Goal: Check status: Check status

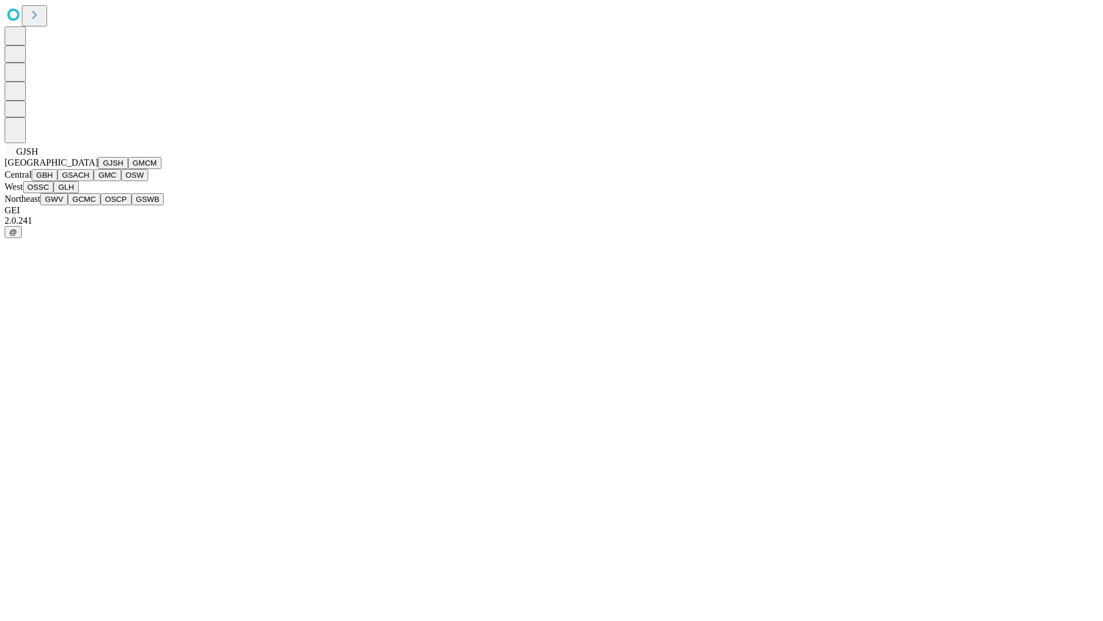
click at [98, 169] on button "GJSH" at bounding box center [113, 163] width 30 height 12
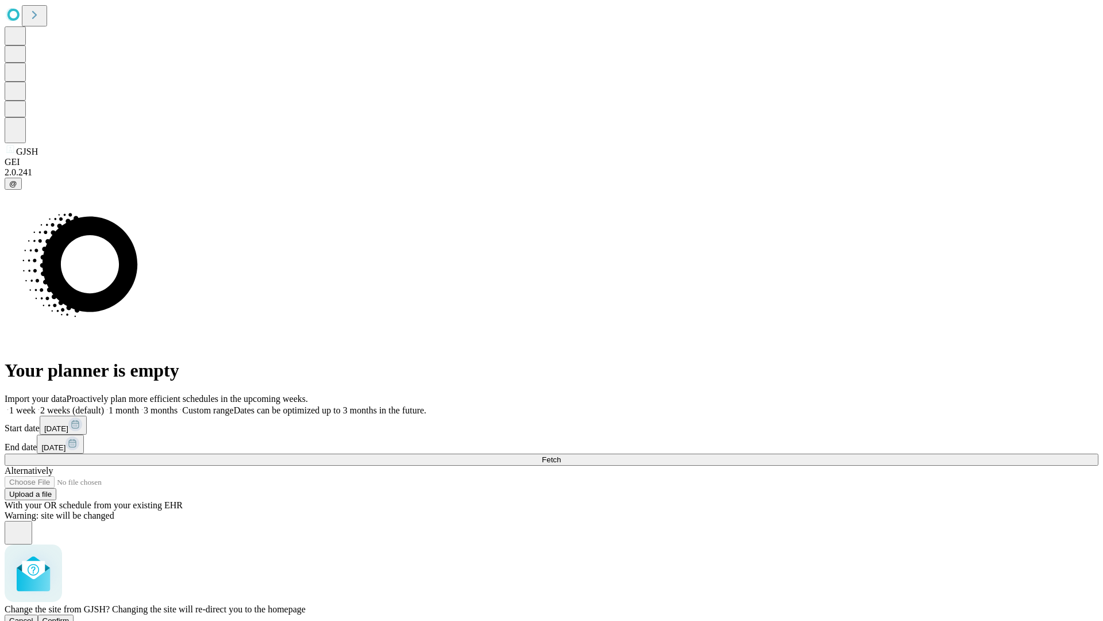
click at [70, 616] on span "Confirm" at bounding box center [56, 620] width 27 height 9
click at [36, 405] on label "1 week" at bounding box center [20, 410] width 31 height 10
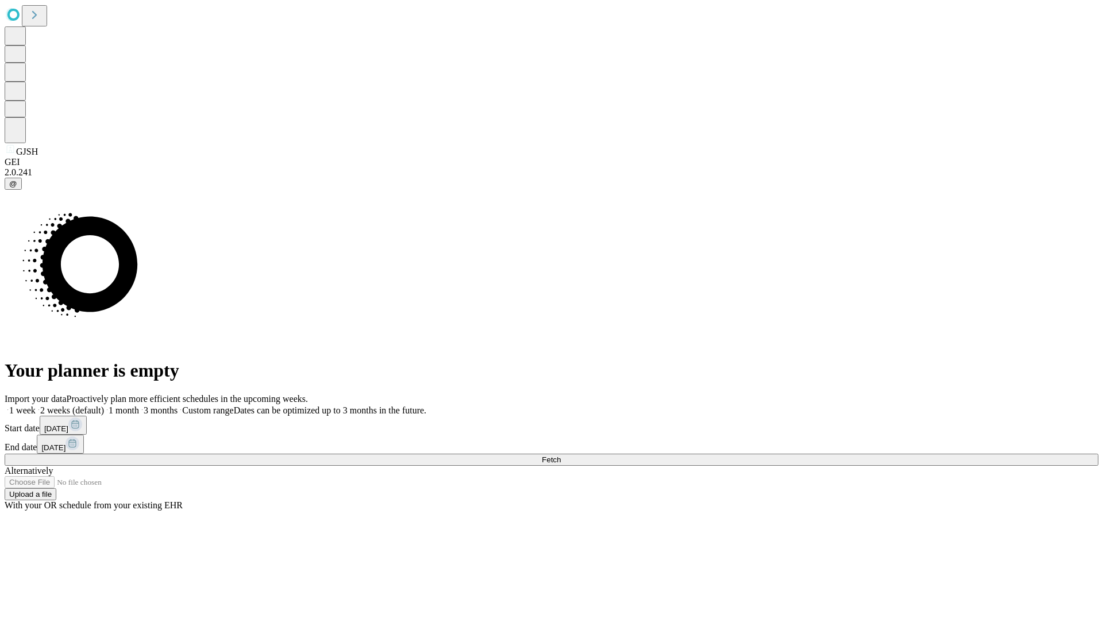
click at [561, 455] on span "Fetch" at bounding box center [551, 459] width 19 height 9
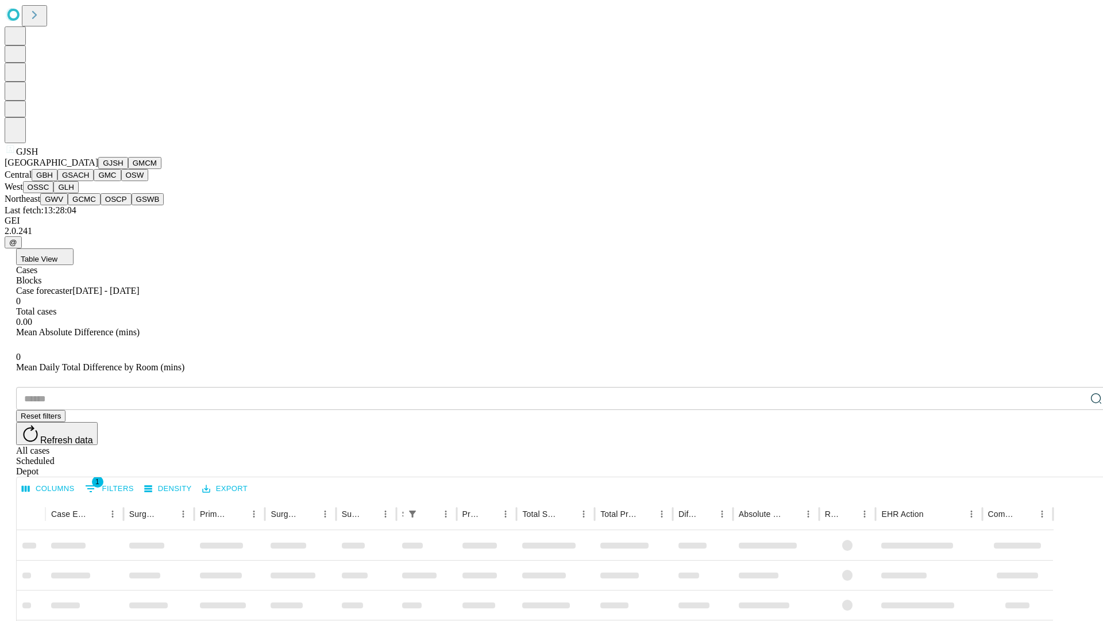
click at [128, 169] on button "GMCM" at bounding box center [144, 163] width 33 height 12
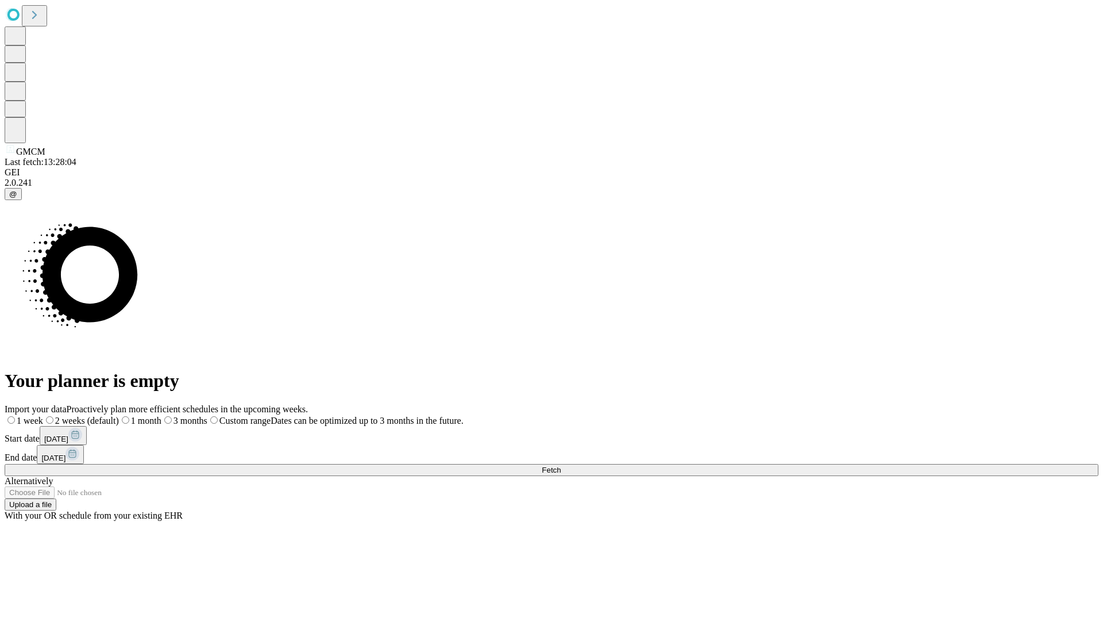
click at [43, 415] on label "1 week" at bounding box center [24, 420] width 39 height 10
click at [561, 465] on span "Fetch" at bounding box center [551, 469] width 19 height 9
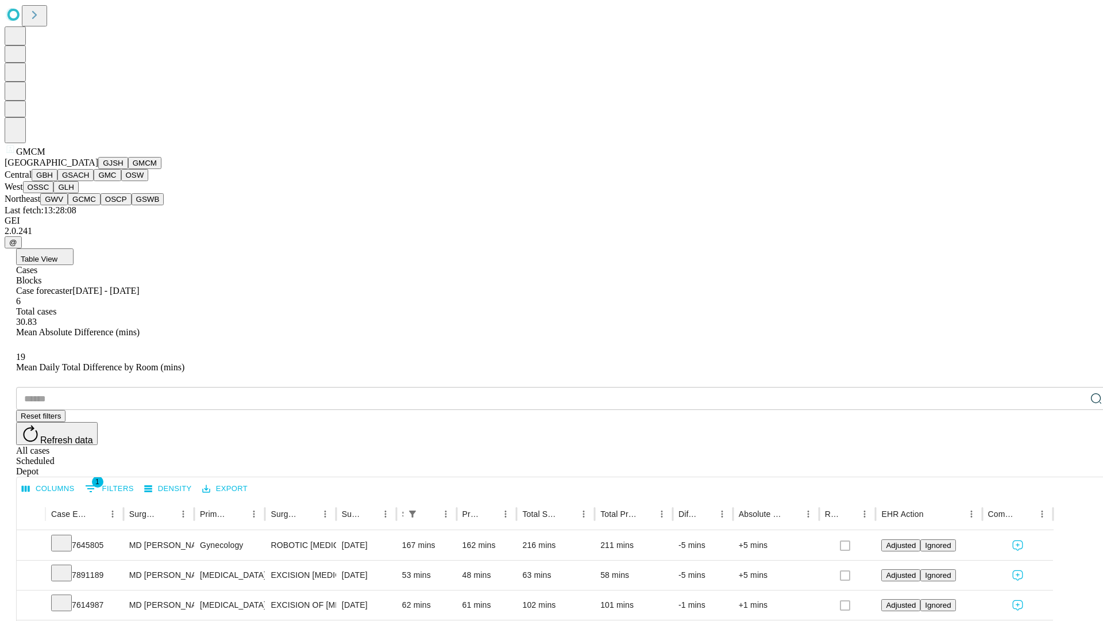
click at [57, 181] on button "GBH" at bounding box center [45, 175] width 26 height 12
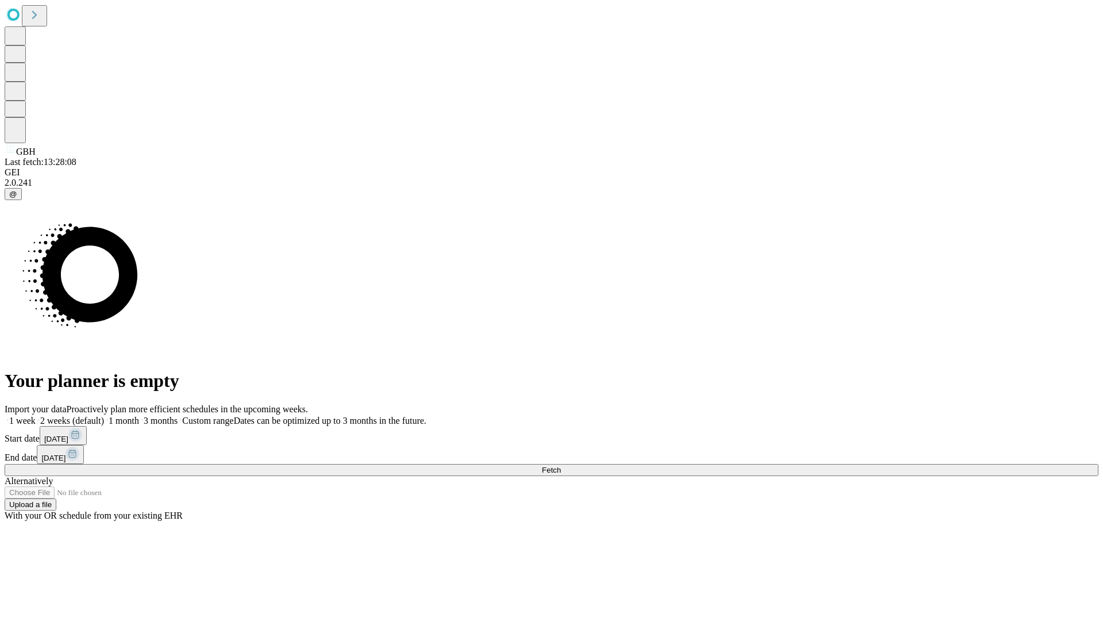
click at [561, 465] on span "Fetch" at bounding box center [551, 469] width 19 height 9
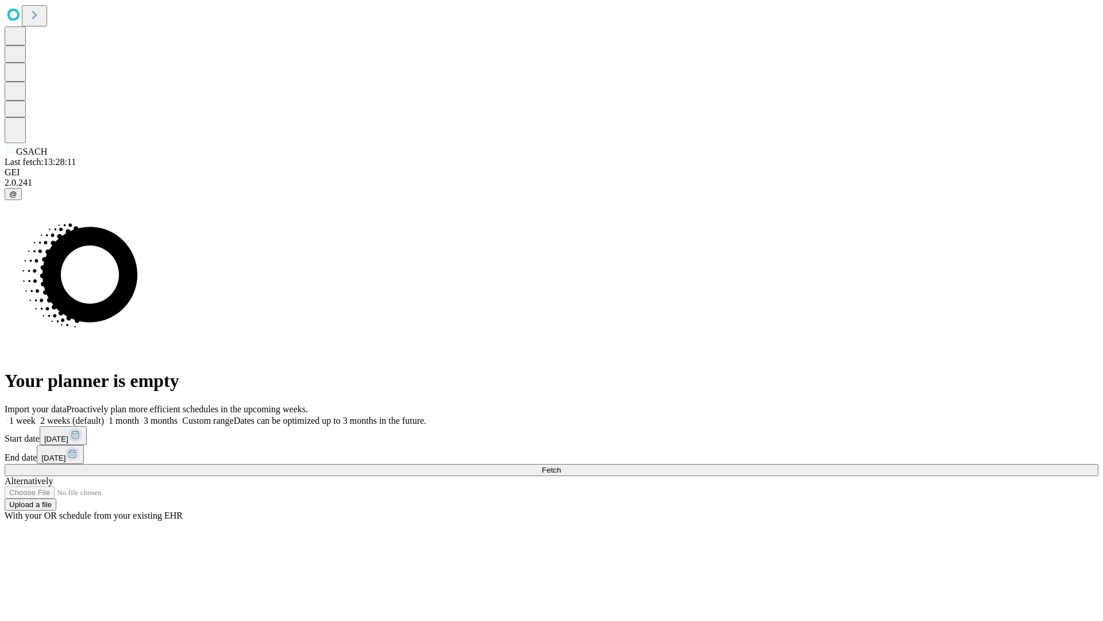
click at [561, 465] on span "Fetch" at bounding box center [551, 469] width 19 height 9
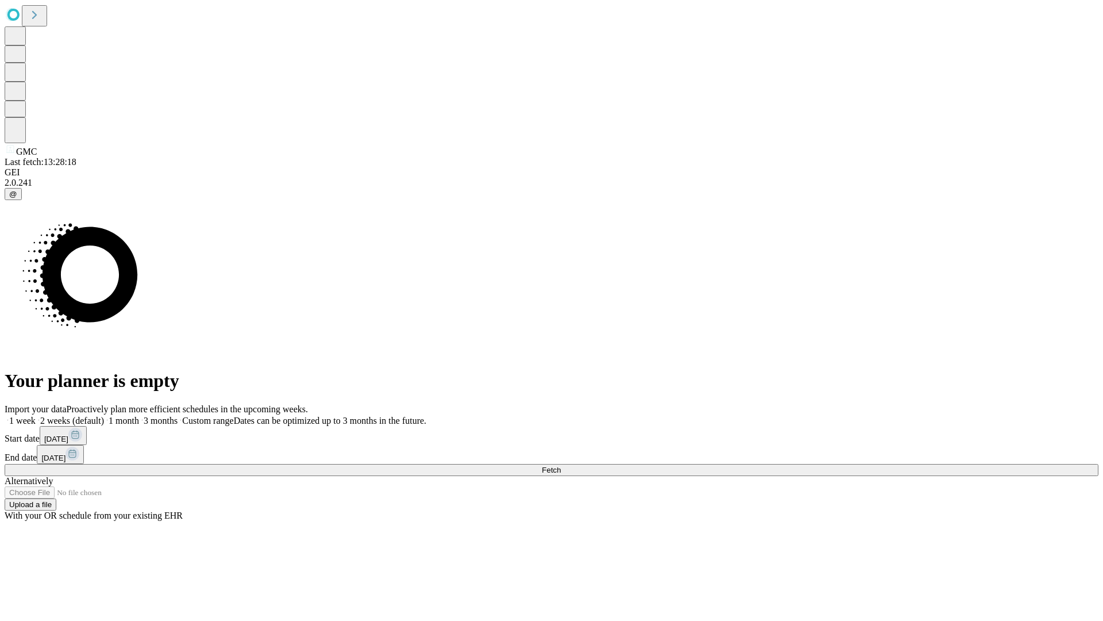
click at [36, 415] on label "1 week" at bounding box center [20, 420] width 31 height 10
click at [561, 465] on span "Fetch" at bounding box center [551, 469] width 19 height 9
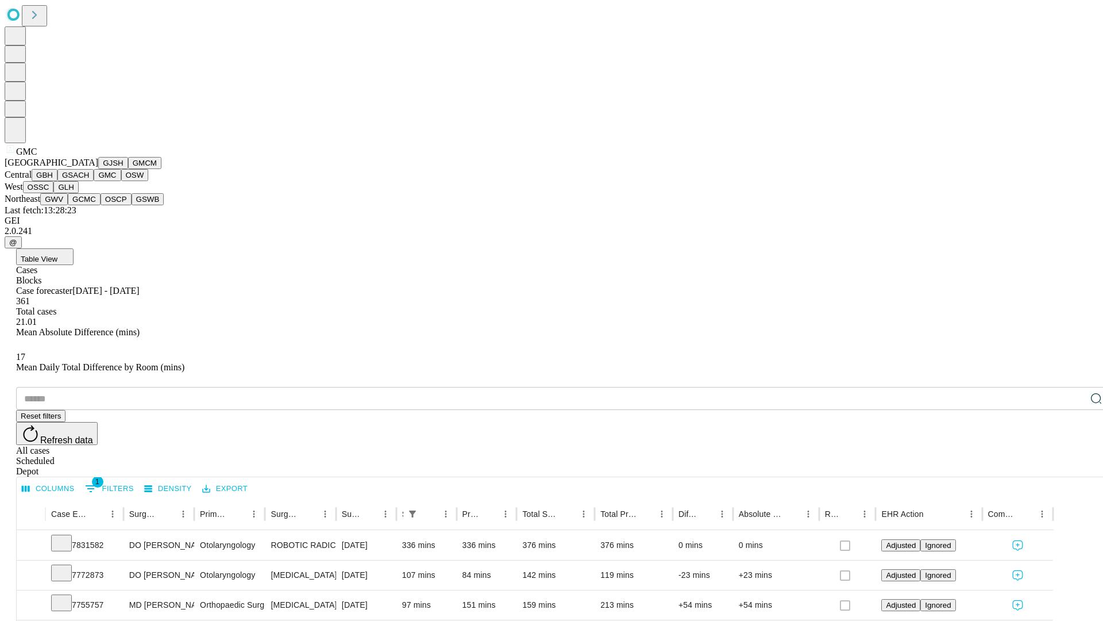
click at [121, 181] on button "OSW" at bounding box center [135, 175] width 28 height 12
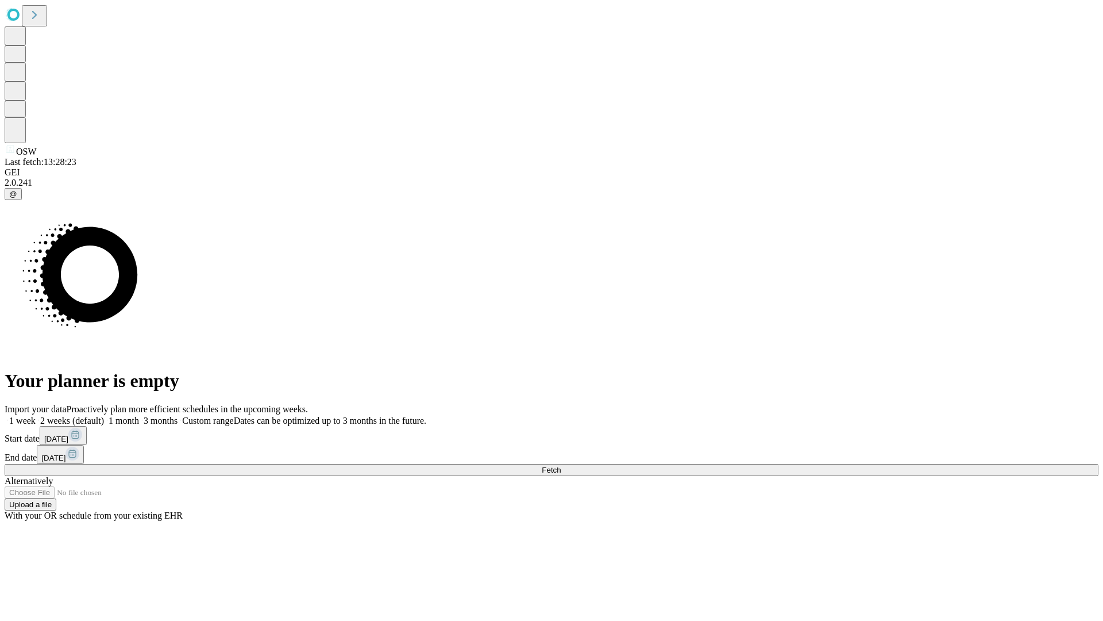
click at [36, 415] on label "1 week" at bounding box center [20, 420] width 31 height 10
click at [561, 465] on span "Fetch" at bounding box center [551, 469] width 19 height 9
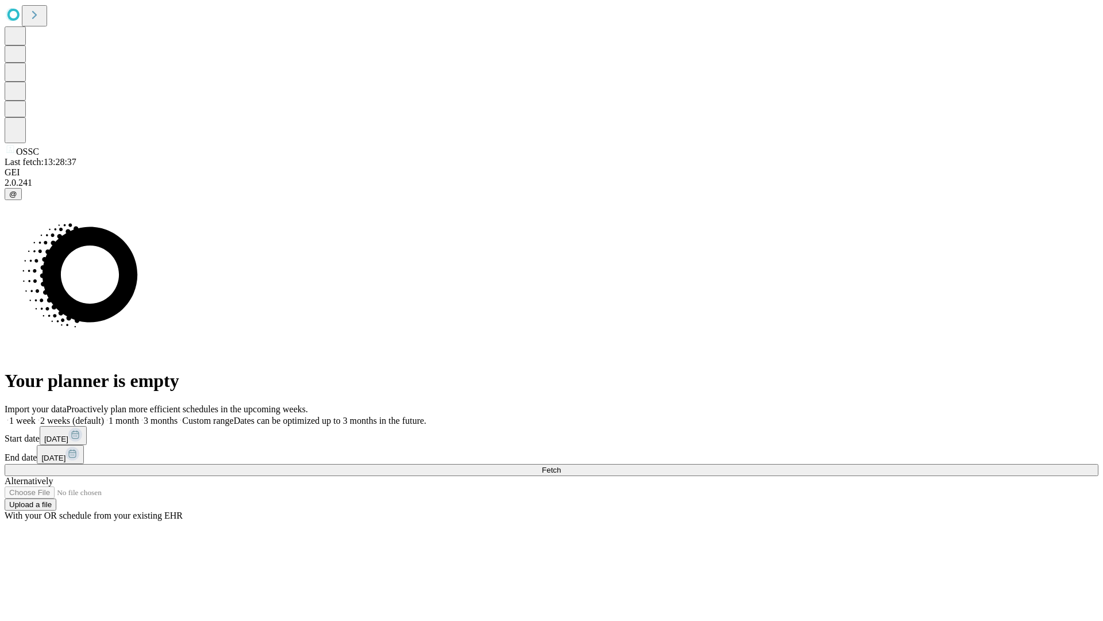
click at [561, 465] on span "Fetch" at bounding box center [551, 469] width 19 height 9
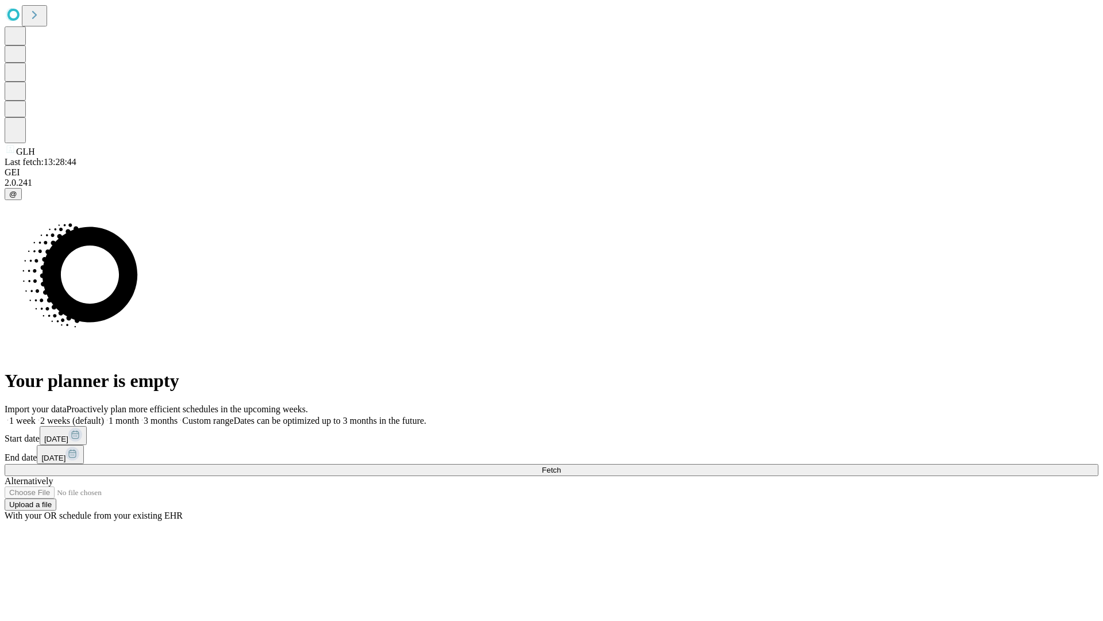
click at [36, 415] on label "1 week" at bounding box center [20, 420] width 31 height 10
click at [561, 465] on span "Fetch" at bounding box center [551, 469] width 19 height 9
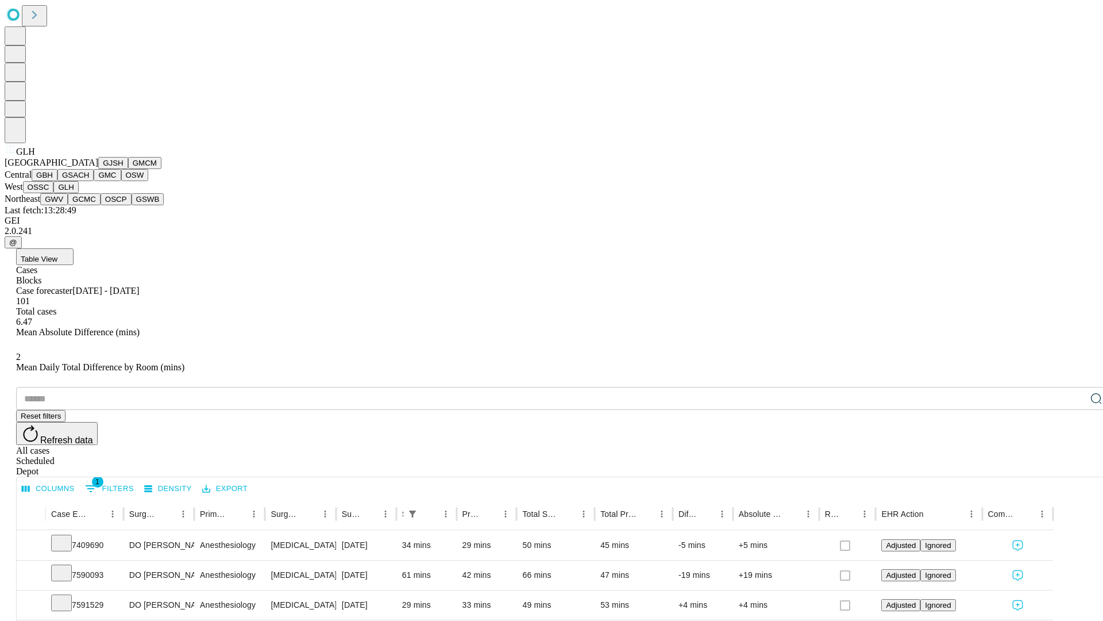
click at [68, 205] on button "GWV" at bounding box center [54, 199] width 28 height 12
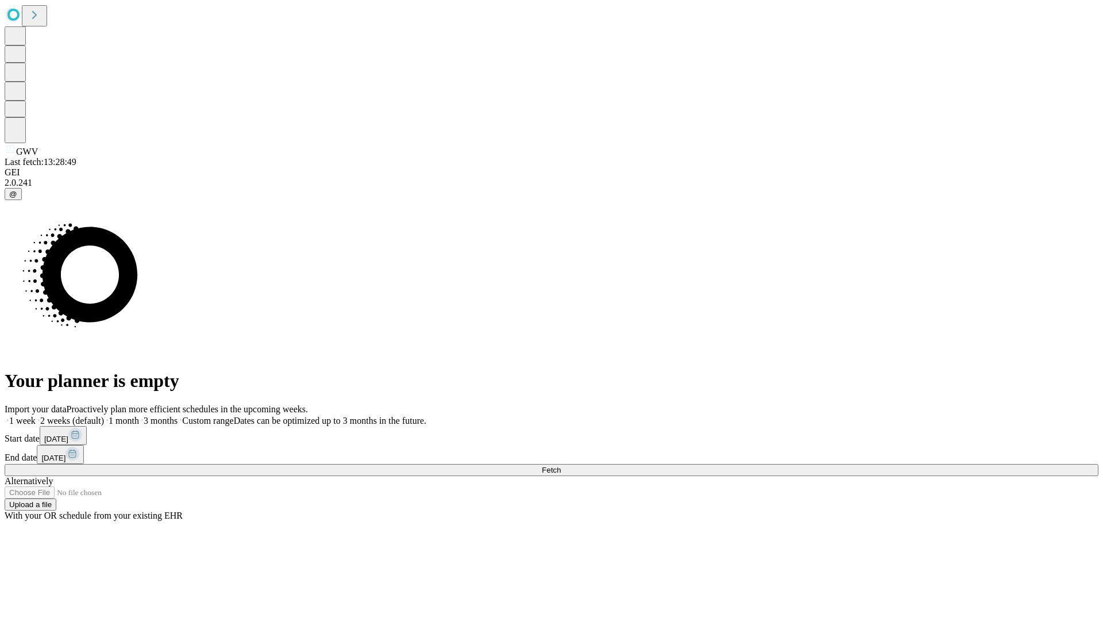
click at [36, 415] on label "1 week" at bounding box center [20, 420] width 31 height 10
click at [561, 465] on span "Fetch" at bounding box center [551, 469] width 19 height 9
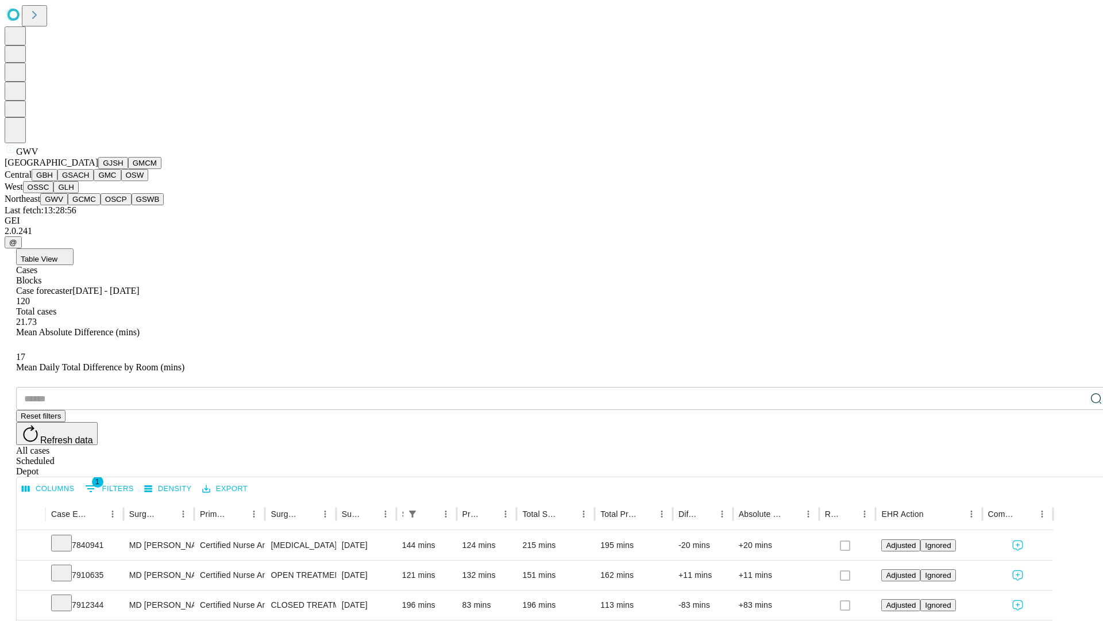
click at [89, 205] on button "GCMC" at bounding box center [84, 199] width 33 height 12
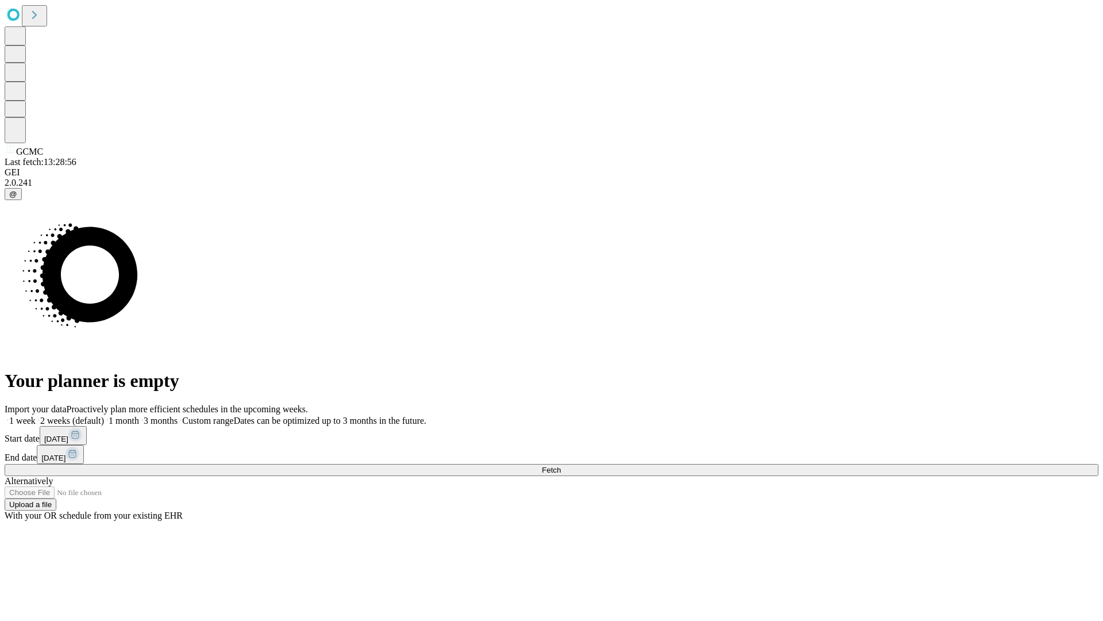
click at [561, 465] on span "Fetch" at bounding box center [551, 469] width 19 height 9
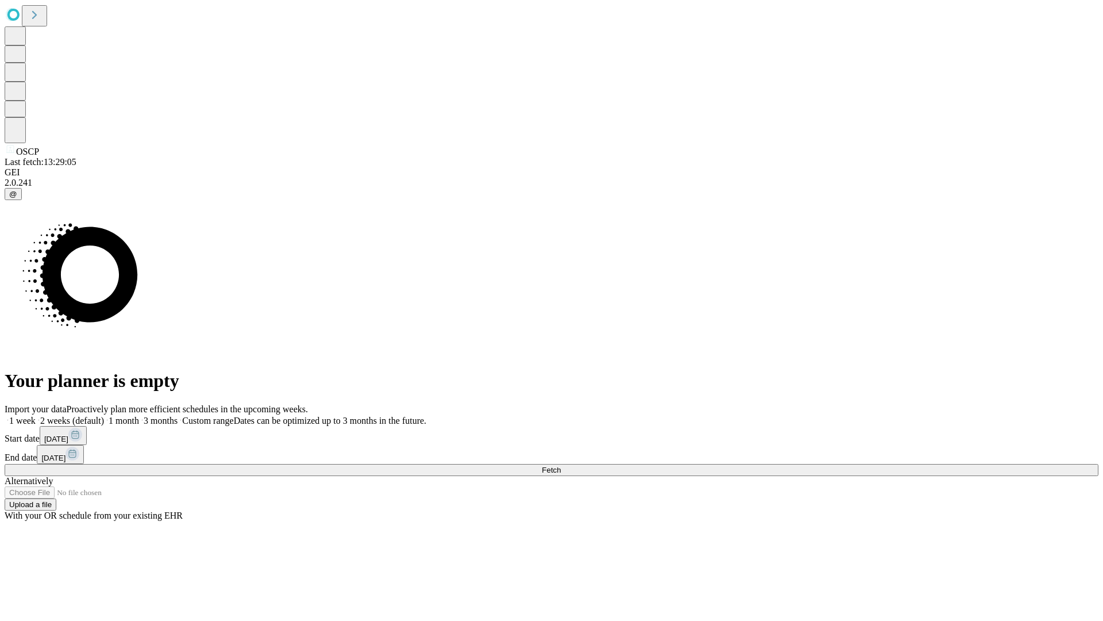
click at [561, 465] on span "Fetch" at bounding box center [551, 469] width 19 height 9
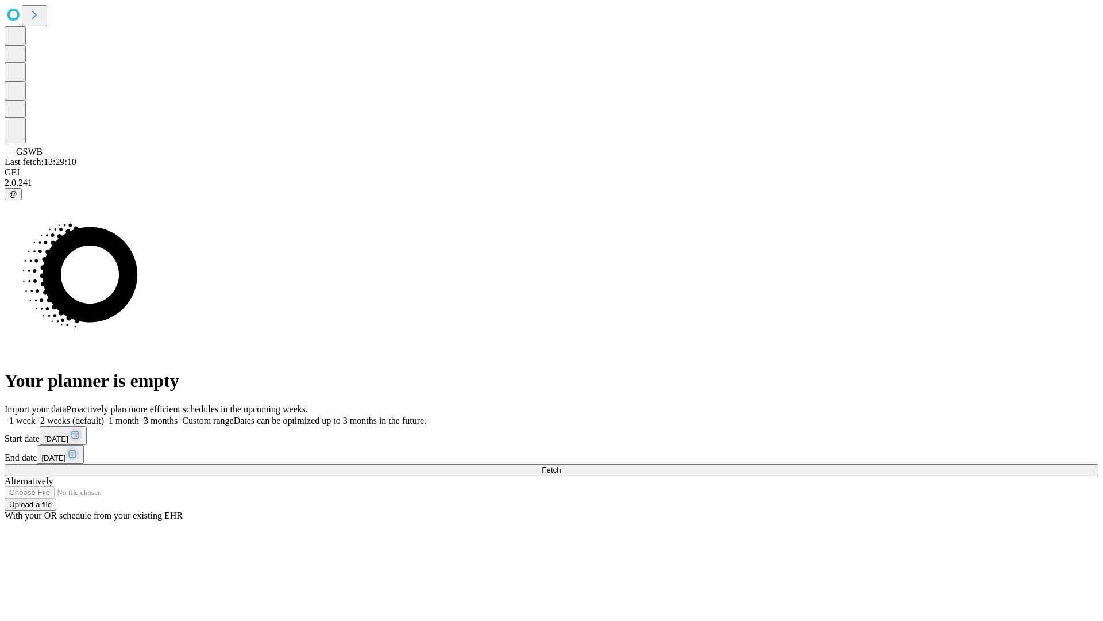
click at [561, 465] on span "Fetch" at bounding box center [551, 469] width 19 height 9
